Goal: Information Seeking & Learning: Learn about a topic

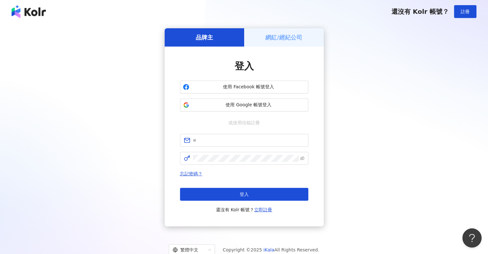
type input "**********"
click at [343, 148] on div "**********" at bounding box center [244, 127] width 472 height 198
click at [472, 105] on div "**********" at bounding box center [244, 127] width 472 height 198
drag, startPoint x: 259, startPoint y: 139, endPoint x: 180, endPoint y: 142, distance: 79.3
click at [180, 142] on span "**********" at bounding box center [244, 140] width 128 height 13
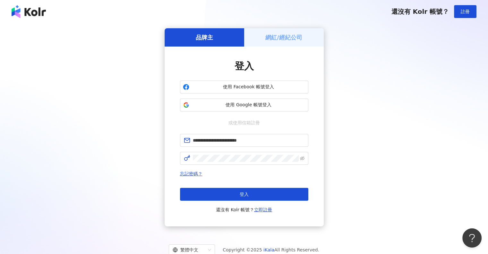
click at [437, 120] on div "**********" at bounding box center [244, 127] width 472 height 198
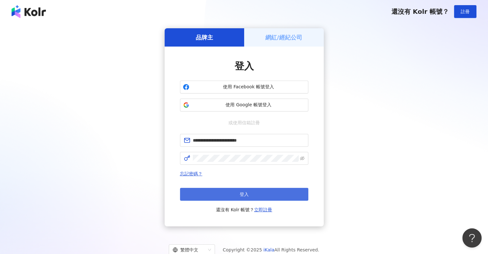
click at [221, 196] on button "登入" at bounding box center [244, 194] width 128 height 13
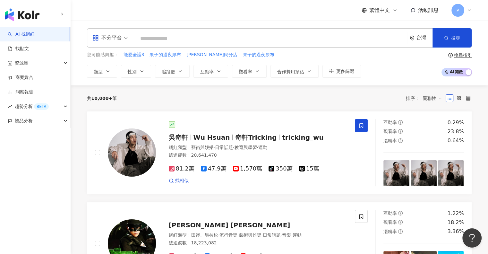
click at [174, 38] on input "search" at bounding box center [270, 38] width 267 height 12
click at [29, 47] on link "找貼文" at bounding box center [18, 49] width 21 height 6
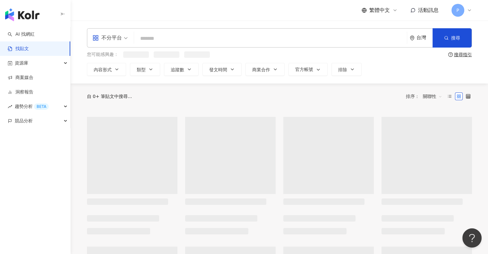
click at [163, 38] on input "search" at bounding box center [270, 38] width 267 height 14
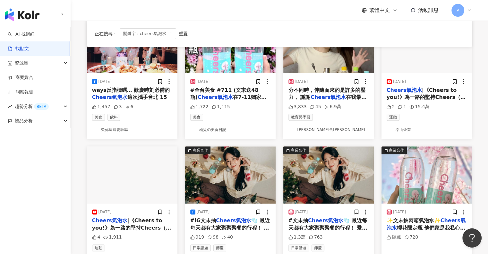
scroll to position [289, 0]
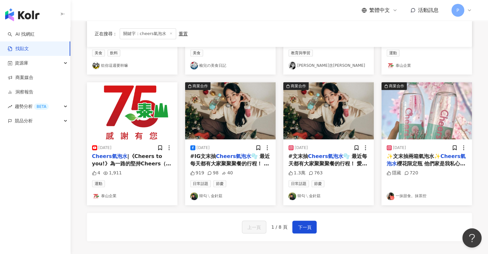
click at [406, 157] on span "✨文末抽兩箱氣泡水✨" at bounding box center [413, 156] width 54 height 6
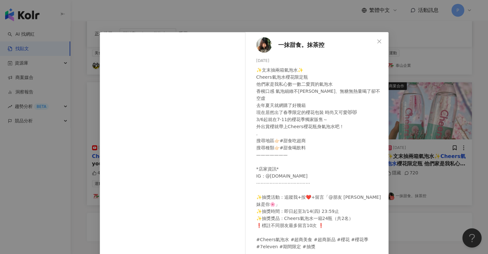
scroll to position [27, 0]
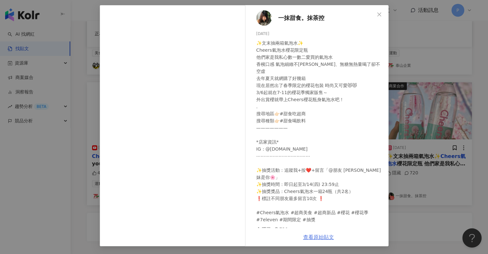
click at [311, 237] on link "查看原始貼文" at bounding box center [318, 237] width 31 height 6
click at [377, 14] on icon "close" at bounding box center [379, 14] width 4 height 4
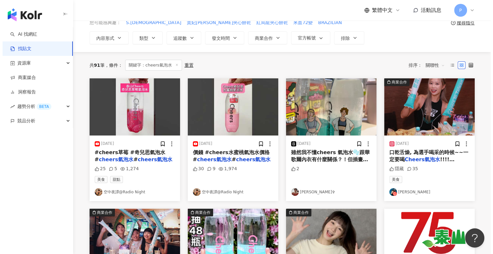
scroll to position [0, 0]
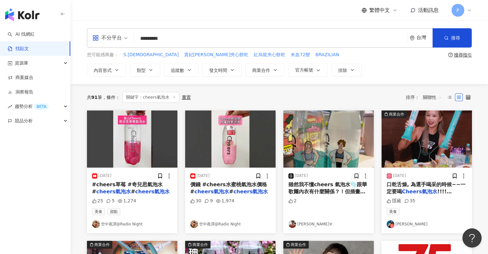
click at [175, 39] on input "*********" at bounding box center [270, 38] width 267 height 14
type input "**********"
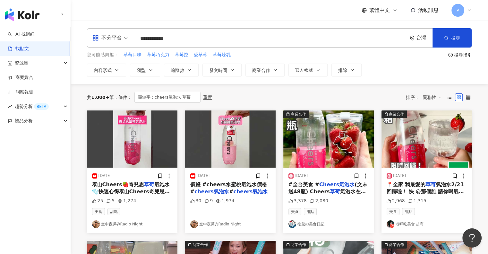
click at [330, 188] on mark "草莓" at bounding box center [335, 191] width 10 height 6
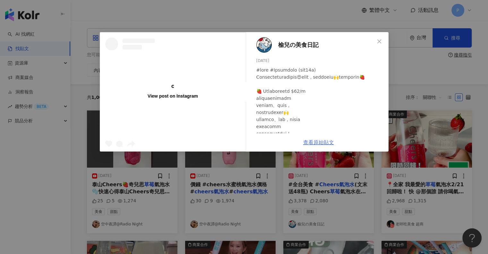
click at [322, 142] on link "查看原始貼文" at bounding box center [318, 142] width 31 height 6
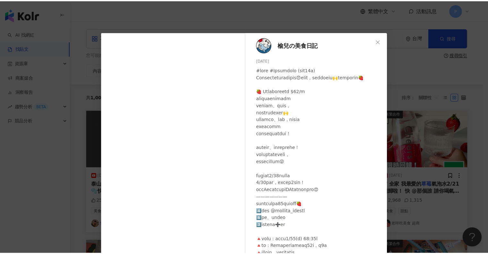
scroll to position [32, 0]
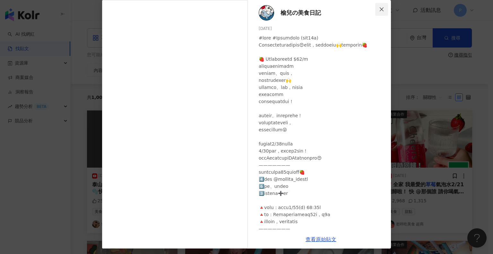
click at [382, 7] on span "Close" at bounding box center [381, 9] width 13 height 5
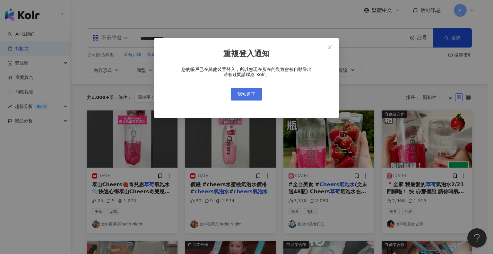
click at [252, 97] on span "我知道了" at bounding box center [246, 93] width 18 height 5
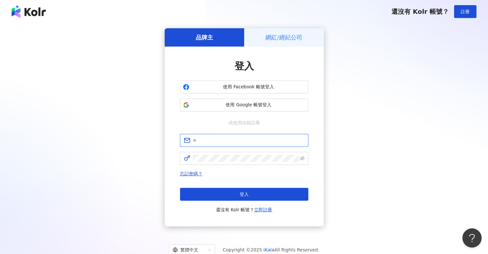
click at [235, 138] on input "text" at bounding box center [249, 140] width 112 height 7
type input "**********"
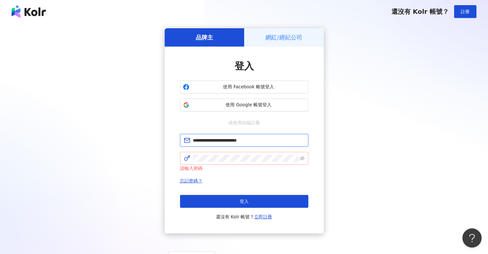
drag, startPoint x: 259, startPoint y: 139, endPoint x: 195, endPoint y: 152, distance: 65.2
click at [184, 139] on span "**********" at bounding box center [244, 140] width 128 height 13
click at [439, 120] on div "**********" at bounding box center [244, 130] width 472 height 205
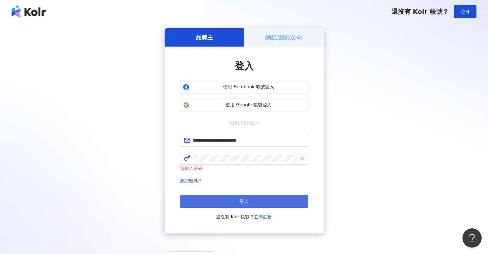
click at [229, 202] on button "登入" at bounding box center [244, 201] width 128 height 13
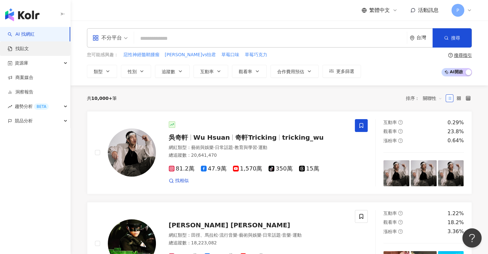
drag, startPoint x: 42, startPoint y: 48, endPoint x: 80, endPoint y: 44, distance: 37.8
click at [29, 48] on link "找貼文" at bounding box center [18, 49] width 21 height 6
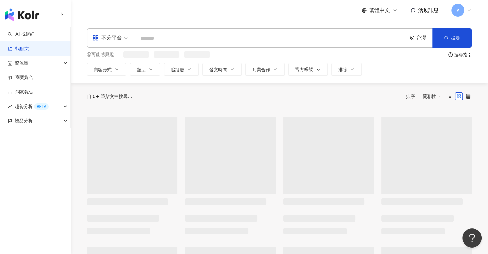
click at [183, 41] on input "search" at bounding box center [270, 38] width 267 height 14
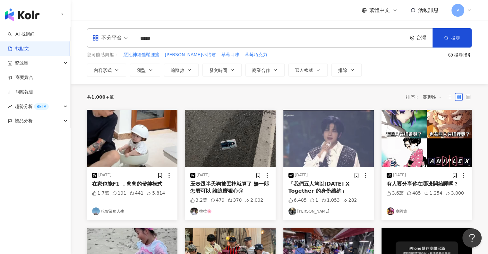
type input "*****"
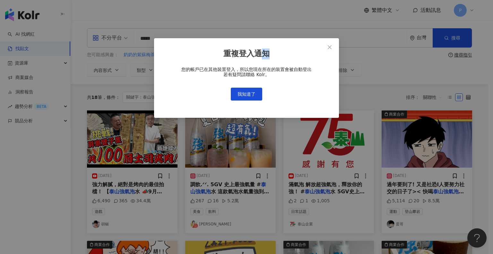
drag, startPoint x: 304, startPoint y: 47, endPoint x: 263, endPoint y: 49, distance: 41.4
click at [262, 49] on div "重複登入通知 您的帳戶已在其他裝置登入，所以您現在所在的裝置會被自動登出 若有疑問請聯絡 Kolr。 我知道了" at bounding box center [246, 78] width 185 height 80
click at [329, 46] on icon "close" at bounding box center [329, 47] width 4 height 4
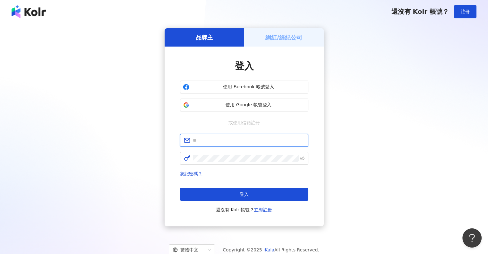
click at [245, 140] on input "text" at bounding box center [249, 140] width 112 height 7
type input "**********"
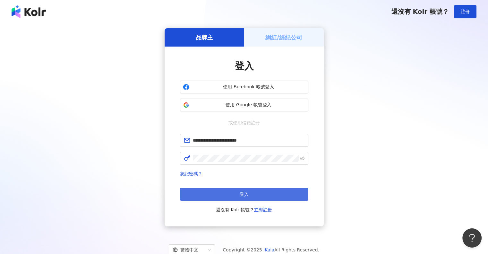
click at [214, 193] on button "登入" at bounding box center [244, 194] width 128 height 13
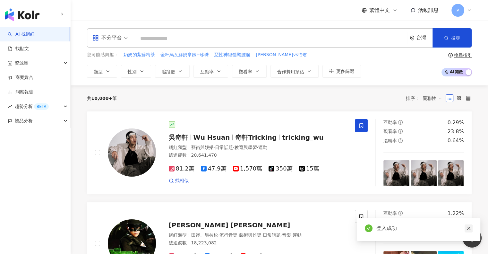
click at [469, 229] on icon "close" at bounding box center [469, 228] width 4 height 4
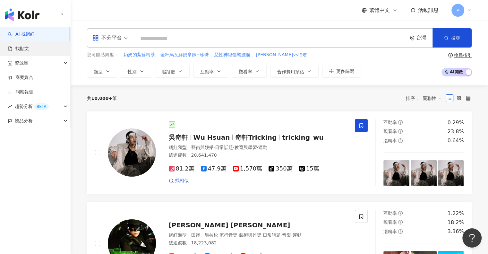
click at [29, 50] on link "找貼文" at bounding box center [18, 49] width 21 height 6
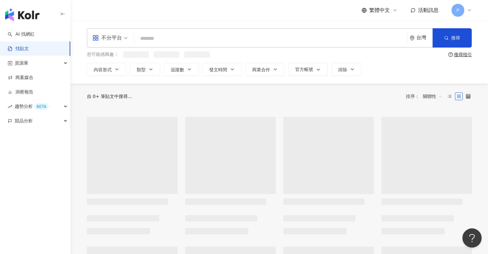
click at [149, 41] on input "search" at bounding box center [270, 38] width 267 height 14
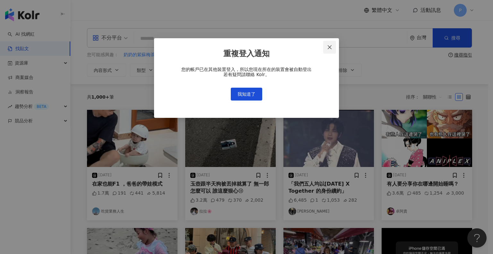
click at [330, 47] on icon "close" at bounding box center [329, 47] width 5 height 5
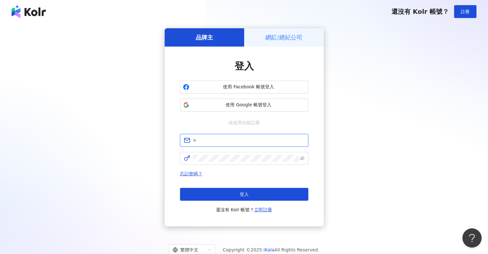
click at [218, 141] on input "text" at bounding box center [249, 140] width 112 height 7
click at [368, 132] on div "品牌主 網紅/經紀公司 登入 使用 Facebook 帳號登入 使用 Google 帳號登入 或使用信箱註冊 忘記密碼？ 登入 還沒有 Kolr 帳號？ 立即…" at bounding box center [244, 127] width 472 height 198
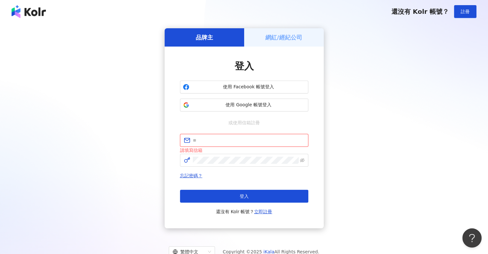
click at [213, 143] on input "text" at bounding box center [249, 140] width 112 height 7
type input "**********"
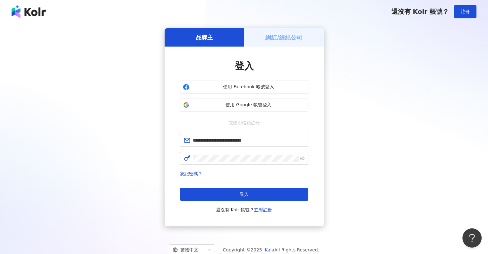
drag, startPoint x: 237, startPoint y: 192, endPoint x: 237, endPoint y: 182, distance: 10.6
click at [236, 192] on button "登入" at bounding box center [244, 194] width 128 height 13
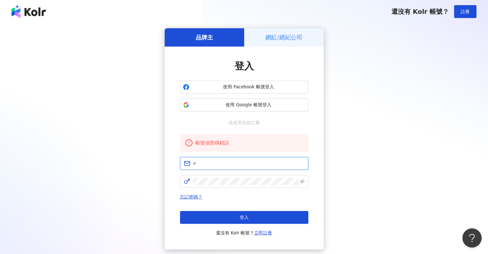
click at [212, 166] on input "text" at bounding box center [249, 163] width 112 height 7
type input "**********"
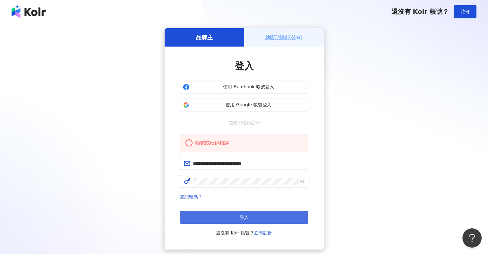
click at [245, 216] on span "登入" at bounding box center [244, 217] width 9 height 5
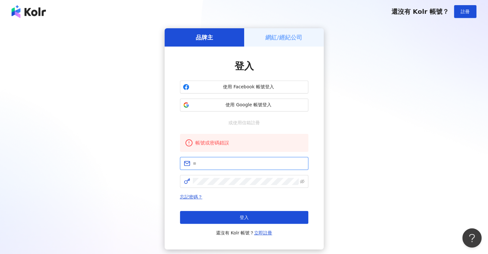
click at [222, 162] on input "text" at bounding box center [249, 163] width 112 height 7
type input "**********"
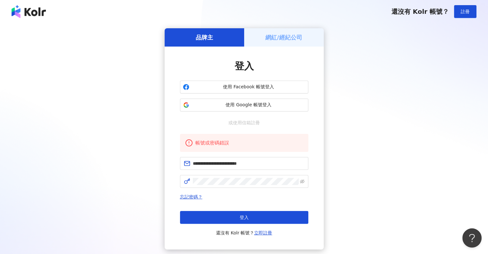
click at [446, 120] on div "**********" at bounding box center [244, 138] width 472 height 221
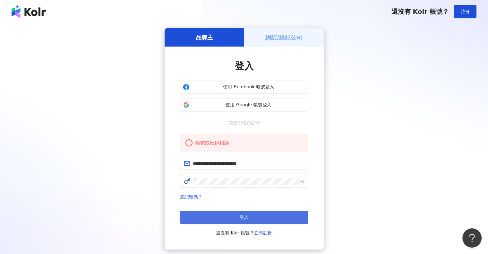
click at [231, 214] on button "登入" at bounding box center [244, 217] width 128 height 13
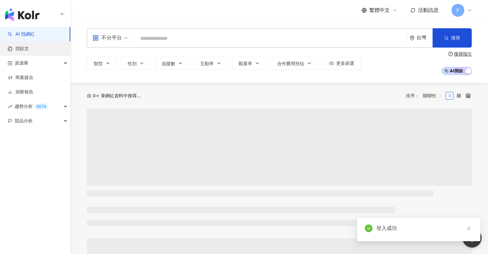
click at [26, 49] on link "找貼文" at bounding box center [18, 49] width 21 height 6
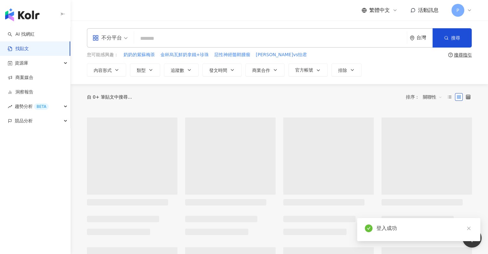
click at [151, 41] on input "search" at bounding box center [270, 38] width 267 height 14
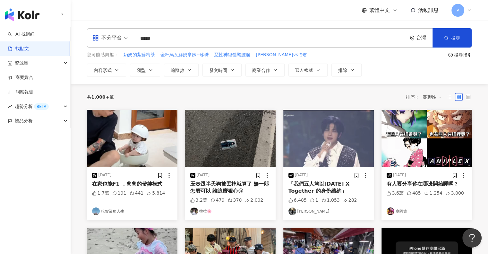
type input "*****"
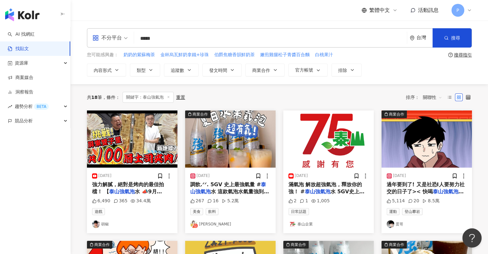
click at [111, 185] on span "強力解膩，絕對是烤肉的最佳拍檔！ 【" at bounding box center [128, 187] width 72 height 13
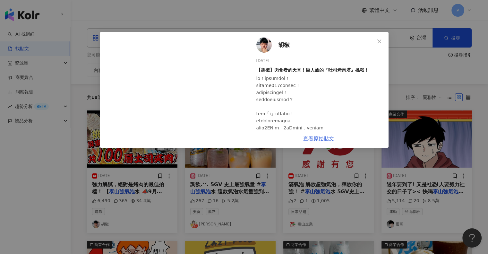
click at [318, 137] on link "查看原始貼文" at bounding box center [318, 138] width 31 height 6
click at [377, 42] on icon "close" at bounding box center [378, 41] width 5 height 5
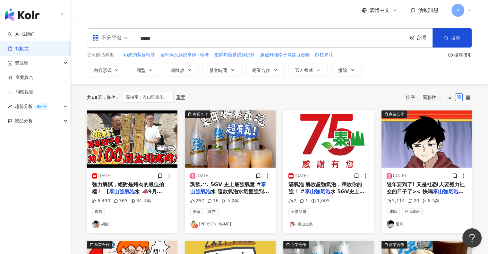
click at [251, 189] on span "水 這款氣泡水氣量強到一開瓶蓋" at bounding box center [229, 194] width 79 height 13
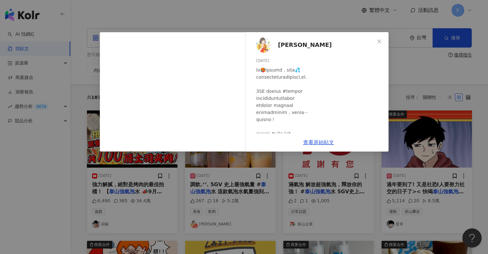
drag, startPoint x: 319, startPoint y: 141, endPoint x: 314, endPoint y: 116, distance: 25.4
click at [319, 141] on div at bounding box center [319, 172] width 127 height 212
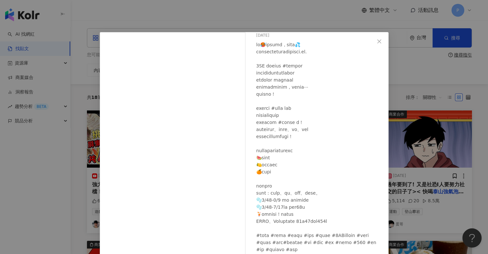
scroll to position [35, 0]
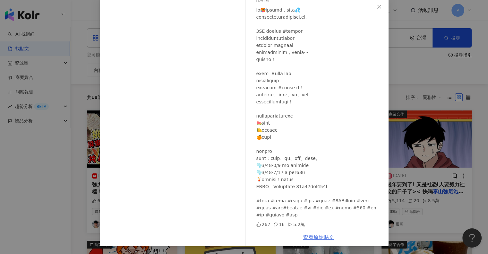
click at [318, 236] on link "查看原始貼文" at bounding box center [318, 237] width 31 height 6
click at [377, 4] on icon "close" at bounding box center [378, 6] width 5 height 5
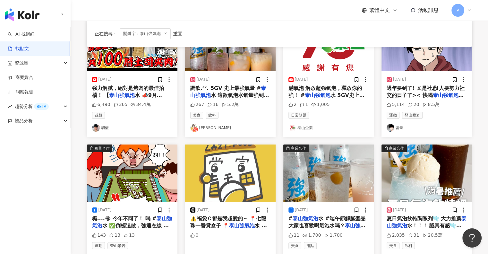
scroll to position [128, 0]
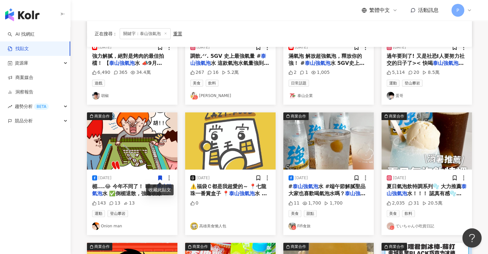
click at [151, 186] on div "收藏此貼文" at bounding box center [160, 189] width 28 height 11
click at [136, 185] on span "楣....😂 今年不同了！ 喝 #" at bounding box center [124, 186] width 64 height 6
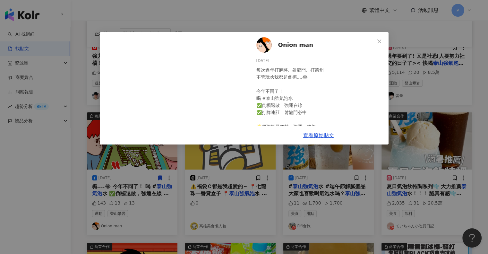
click at [307, 134] on div "每次過年打麻將、射龍門、打德州 不管玩啥我都超倒楣....😂 今年不同了！ 喝 #泰山強氣泡水 ✅倒楣退散，強運在線 ✅打牌連莊，射龍門必中 🌟超強氣量加持，…" at bounding box center [319, 150] width 127 height 169
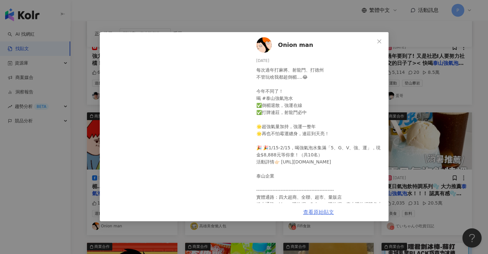
click at [308, 211] on link "查看原始貼文" at bounding box center [318, 212] width 31 height 6
click at [376, 41] on span "Close" at bounding box center [379, 41] width 13 height 5
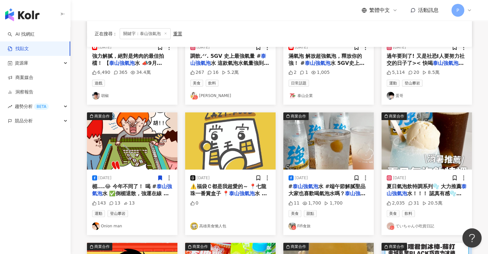
click at [332, 188] on span "水 #端午節解膩聖品 大家也喜歡喝氣泡水嗎？" at bounding box center [326, 189] width 77 height 13
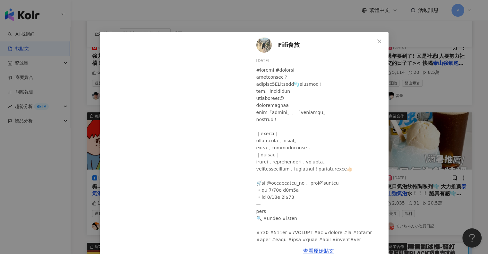
scroll to position [32, 0]
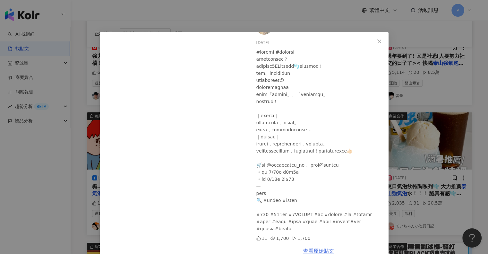
click at [308, 252] on link "查看原始貼文" at bounding box center [318, 251] width 31 height 6
click at [376, 39] on icon "close" at bounding box center [378, 41] width 5 height 5
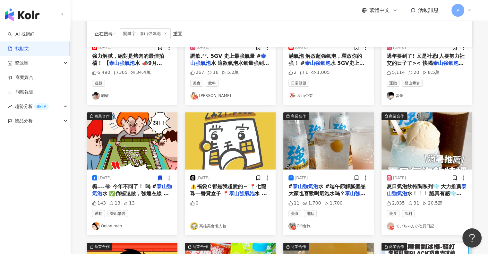
click at [324, 188] on span "水 #端午節解膩聖品 大家也喜歡喝氣泡水嗎？" at bounding box center [326, 189] width 77 height 13
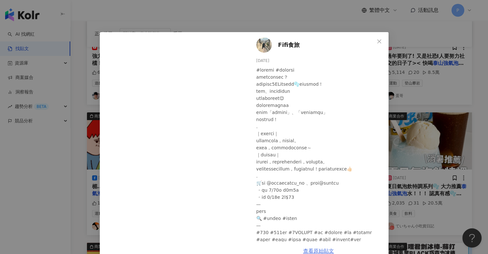
click at [309, 251] on link "查看原始貼文" at bounding box center [318, 251] width 31 height 6
click at [377, 40] on icon "close" at bounding box center [378, 41] width 5 height 5
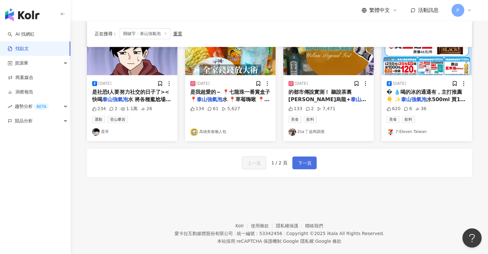
scroll to position [321, 0]
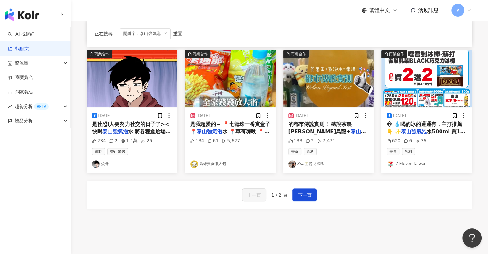
click at [241, 131] on span "水 📍草莓嗨啾 📍來一客泡" at bounding box center [229, 134] width 79 height 13
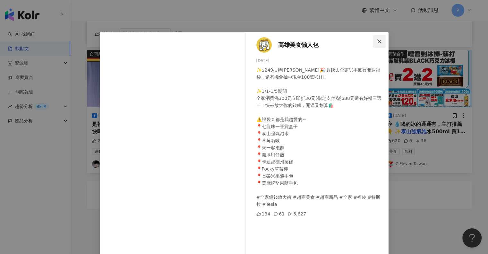
click at [377, 40] on icon "close" at bounding box center [378, 41] width 5 height 5
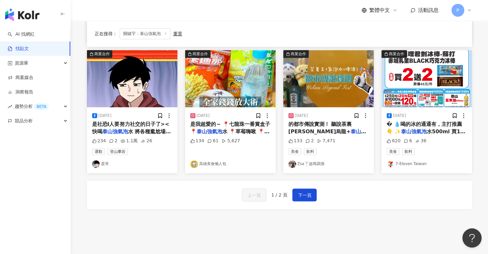
click at [212, 130] on mark "泰山強氣泡" at bounding box center [210, 131] width 26 height 6
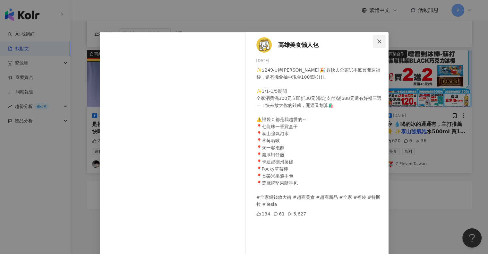
click at [376, 39] on icon "close" at bounding box center [378, 41] width 5 height 5
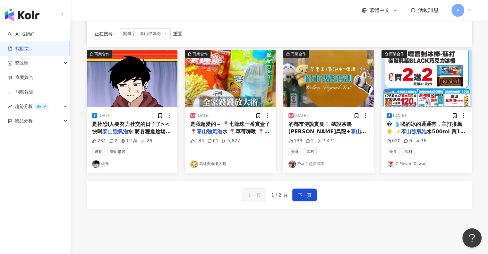
click at [348, 135] on span "水， 加起來會像啤酒！？ 真" at bounding box center [331, 138] width 65 height 6
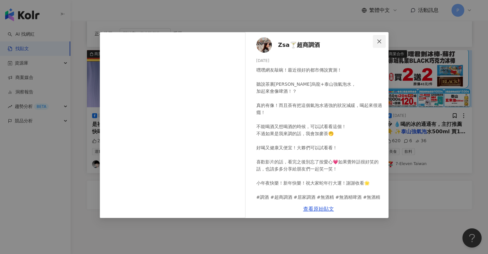
click at [377, 39] on icon "close" at bounding box center [378, 41] width 5 height 5
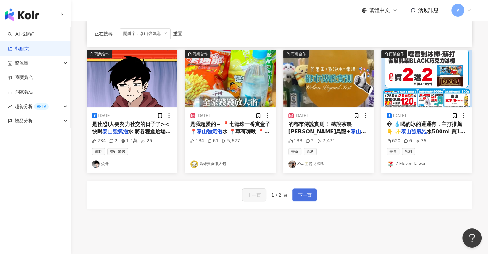
click at [308, 197] on span "下一頁" at bounding box center [304, 195] width 13 height 8
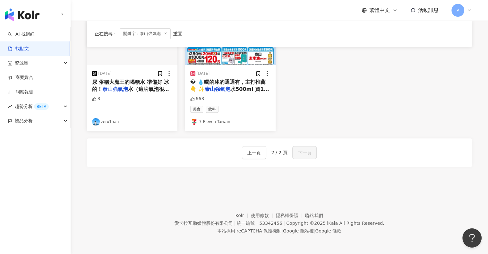
scroll to position [190, 0]
